Goal: Feedback & Contribution: Submit feedback/report problem

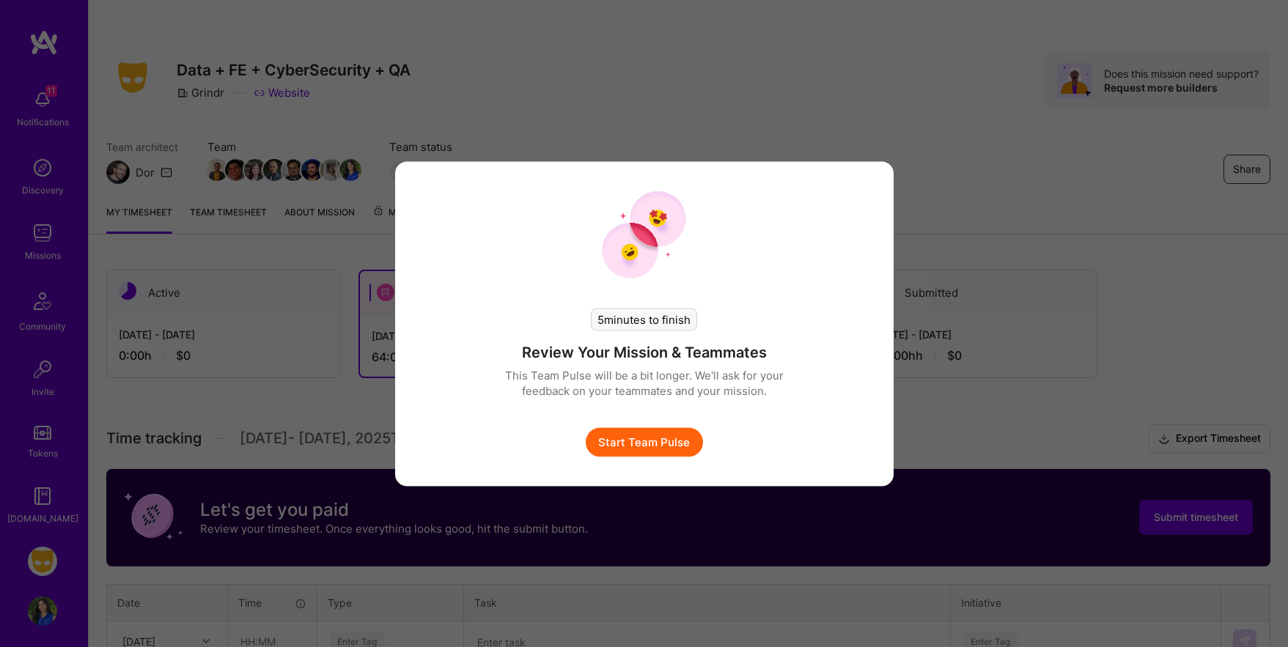
click at [640, 447] on button "Start Team Pulse" at bounding box center [644, 441] width 117 height 29
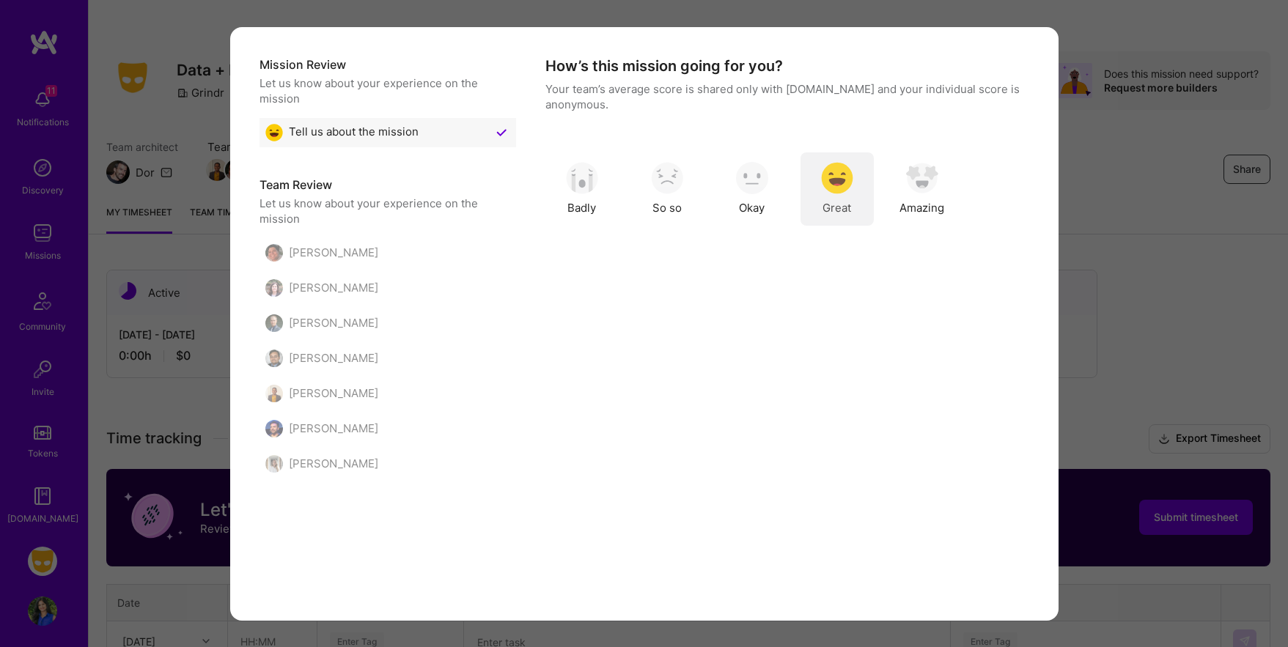
click at [843, 181] on img "modal" at bounding box center [837, 178] width 32 height 32
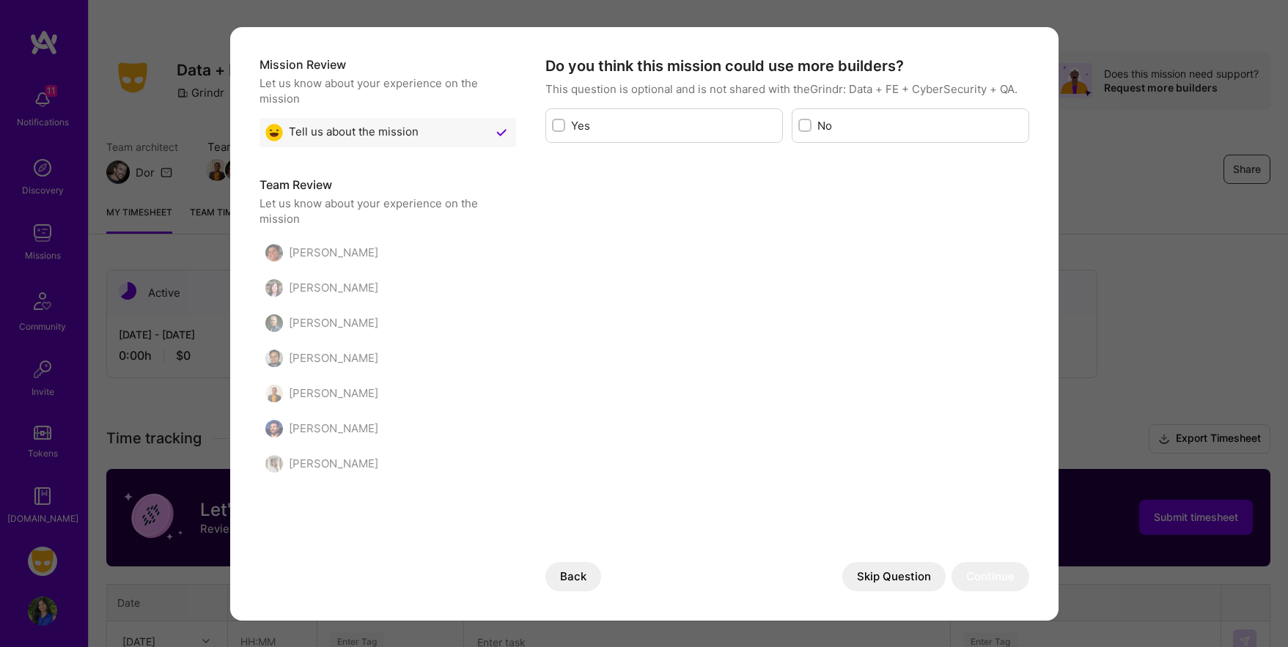
click at [561, 124] on input "modal" at bounding box center [560, 126] width 10 height 10
checkbox input "true"
click at [905, 575] on button "Skip Question" at bounding box center [893, 576] width 103 height 29
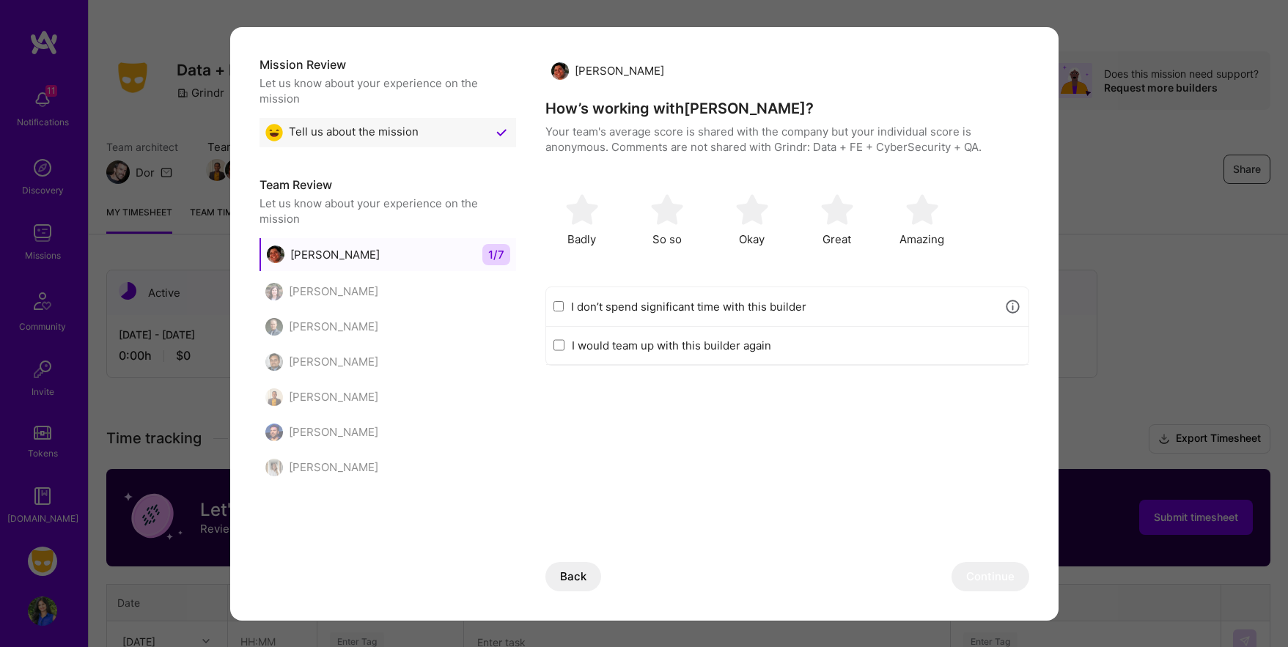
click at [550, 309] on div "I don’t spend significant time with this builder" at bounding box center [787, 307] width 482 height 40
click at [556, 306] on input "I don’t spend significant time with this builder" at bounding box center [558, 307] width 11 height 12
checkbox input "true"
click at [570, 565] on button "Back" at bounding box center [573, 576] width 56 height 29
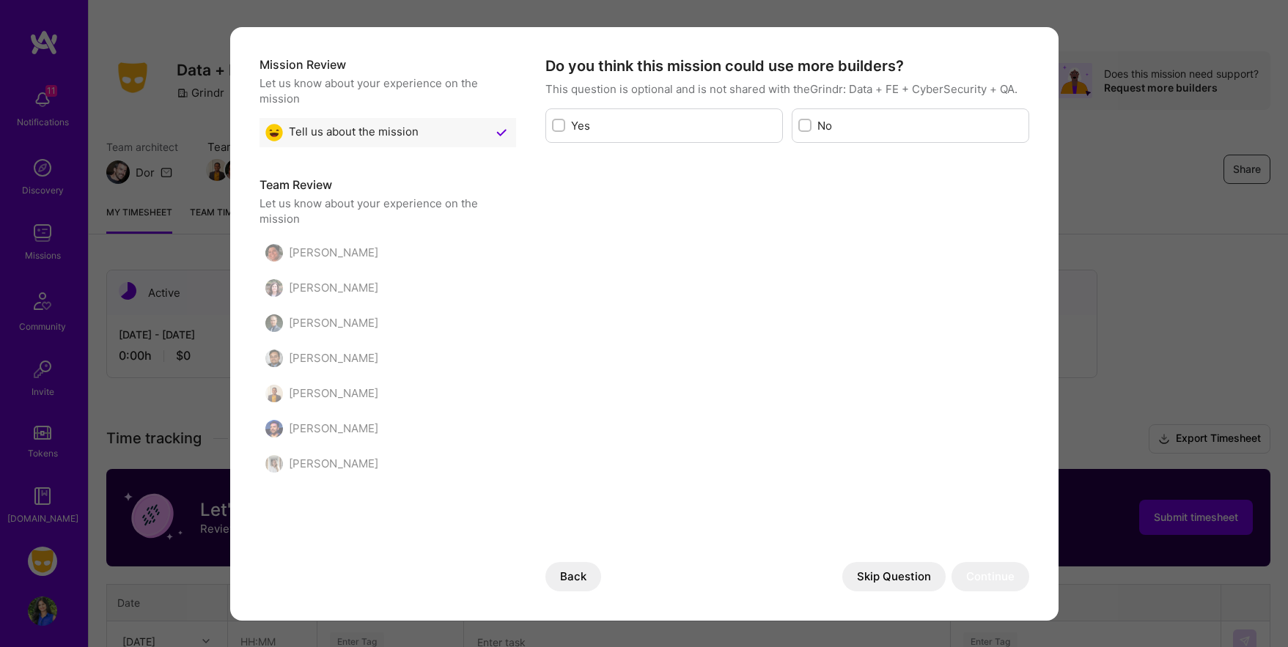
click at [951, 48] on div "Mission Review Let us know about your experience on the mission Tell us about t…" at bounding box center [644, 324] width 828 height 594
click at [569, 592] on div "Mission Review Let us know about your experience on the mission Tell us about t…" at bounding box center [644, 324] width 828 height 594
click at [580, 576] on button "Back" at bounding box center [573, 576] width 56 height 29
